Goal: Task Accomplishment & Management: Manage account settings

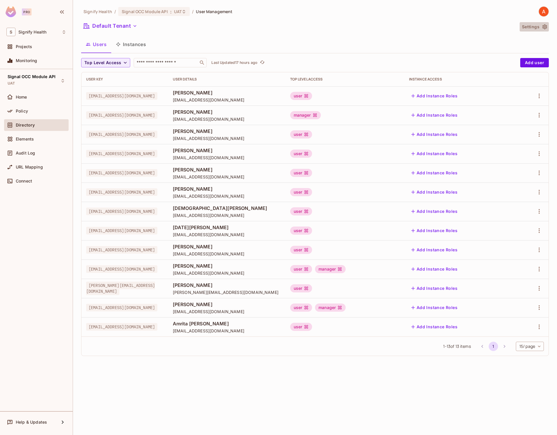
click at [544, 28] on icon "button" at bounding box center [544, 27] width 6 height 6
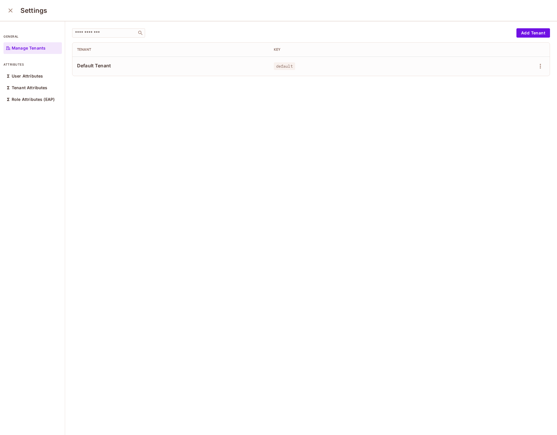
click at [9, 10] on icon "close" at bounding box center [10, 10] width 7 height 7
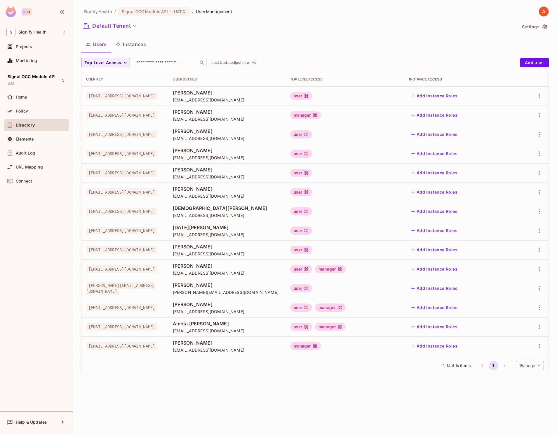
click at [539, 12] on img at bounding box center [544, 12] width 10 height 10
click at [233, 36] on div at bounding box center [278, 217] width 557 height 435
click at [61, 12] on icon "button" at bounding box center [61, 11] width 7 height 7
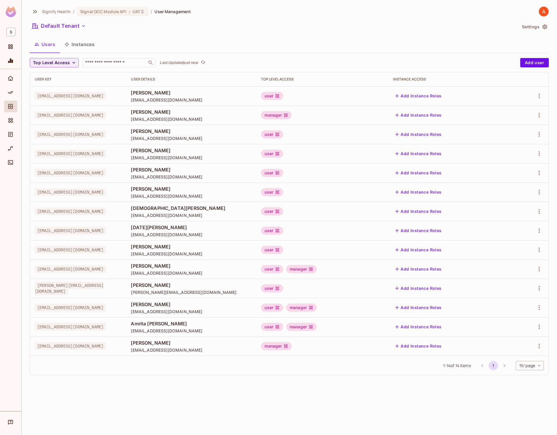
click at [349, 12] on div "Signify Health / Signal OCC Module API : UAT / User Management" at bounding box center [289, 11] width 519 height 10
